Goal: Information Seeking & Learning: Learn about a topic

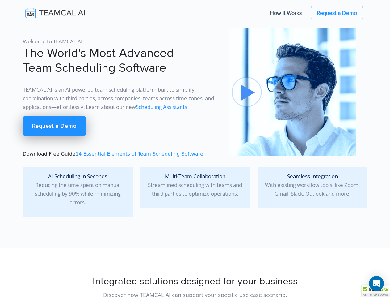
click at [376, 293] on div at bounding box center [376, 291] width 28 height 12
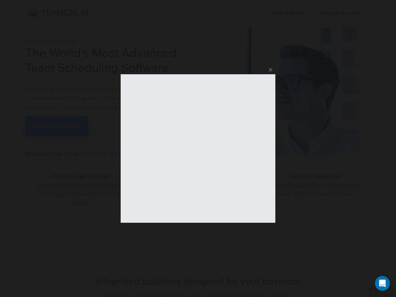
click at [377, 283] on div "Open Intercom Messenger" at bounding box center [382, 283] width 15 height 15
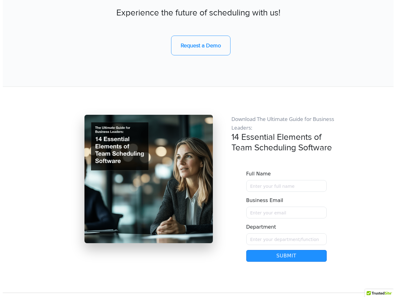
scroll to position [5249, 0]
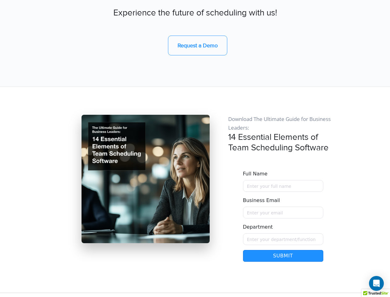
click at [283, 250] on button "Submit" at bounding box center [283, 256] width 80 height 12
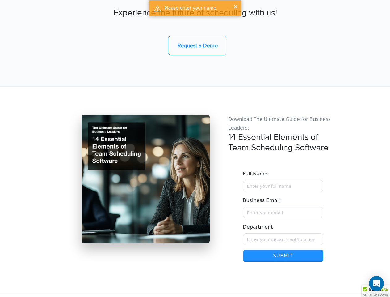
click at [376, 293] on div at bounding box center [376, 291] width 28 height 12
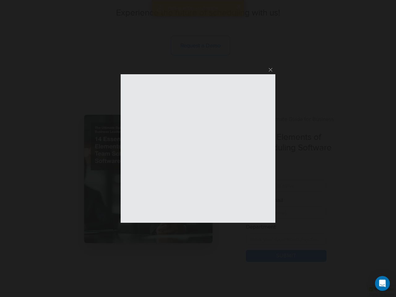
click at [377, 283] on div "Open Intercom Messenger" at bounding box center [382, 283] width 15 height 15
